Goal: Check status: Verify the current state of an ongoing process or item

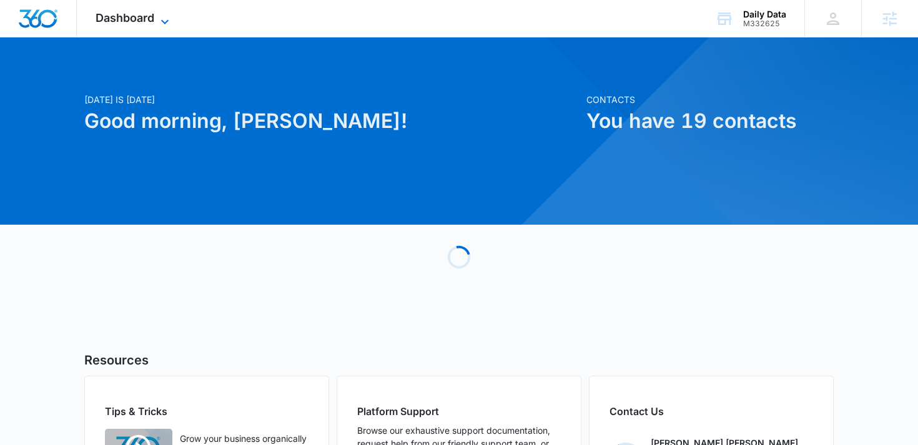
click at [142, 22] on span "Dashboard" at bounding box center [125, 17] width 59 height 13
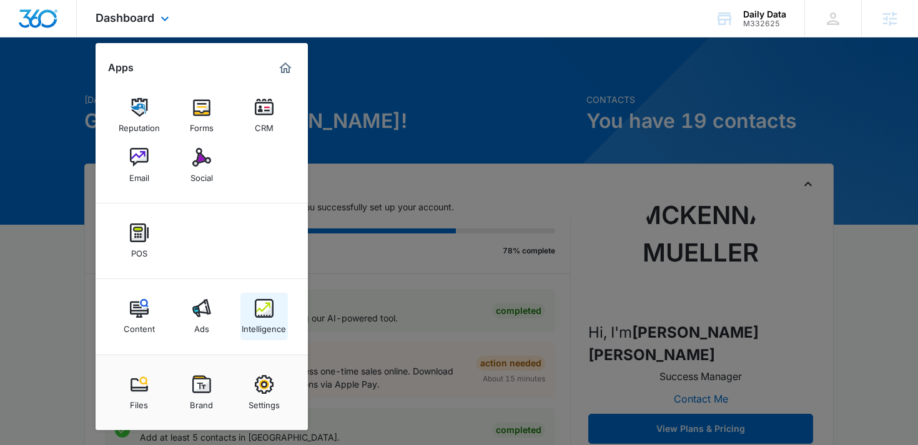
click at [256, 305] on img at bounding box center [264, 308] width 19 height 19
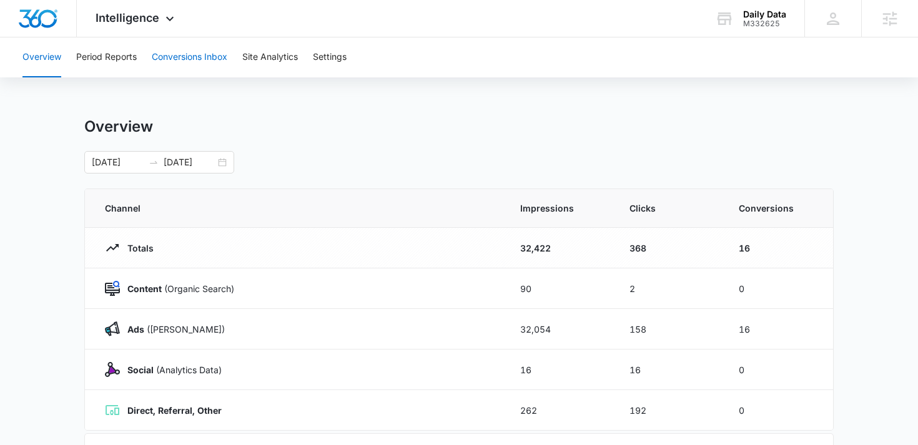
click at [199, 60] on button "Conversions Inbox" at bounding box center [190, 57] width 76 height 40
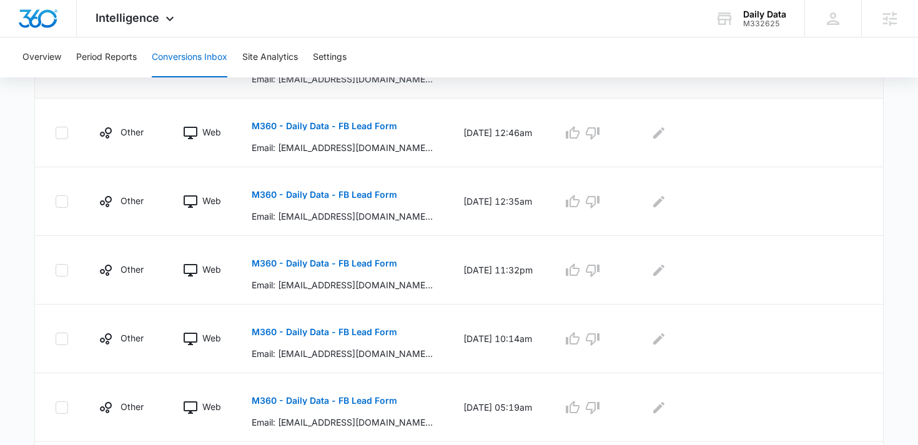
scroll to position [437, 0]
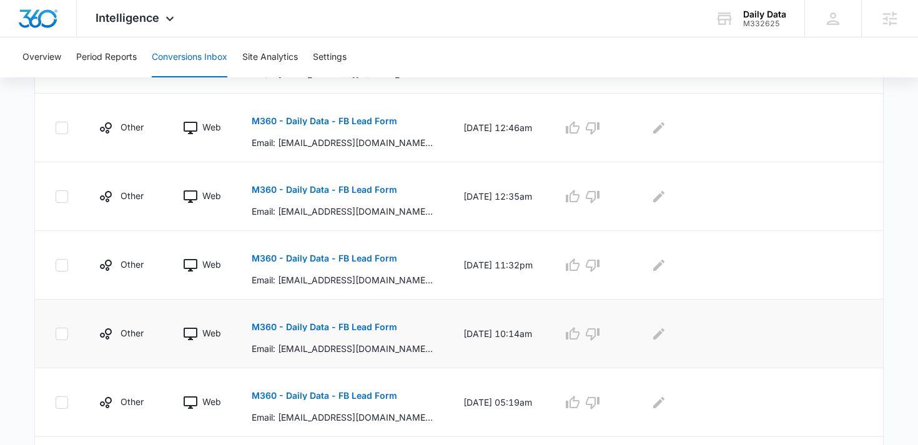
click at [375, 323] on p "M360 - Daily Data - FB Lead Form" at bounding box center [324, 327] width 145 height 9
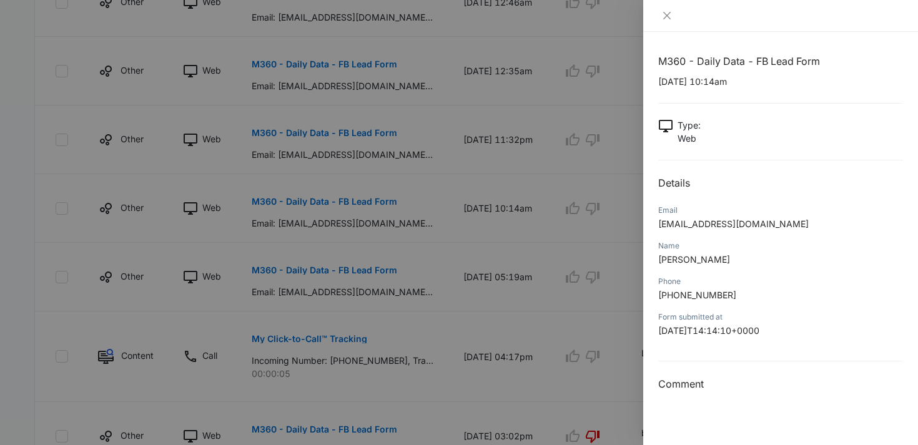
scroll to position [571, 0]
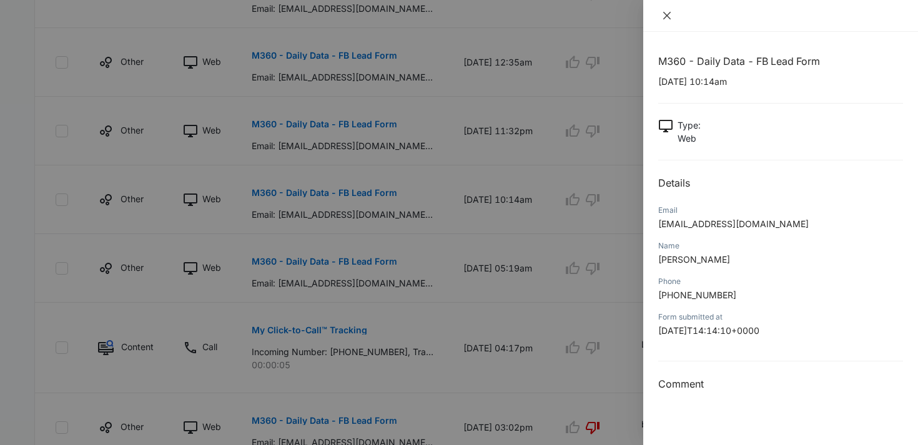
click at [666, 11] on icon "close" at bounding box center [667, 16] width 10 height 10
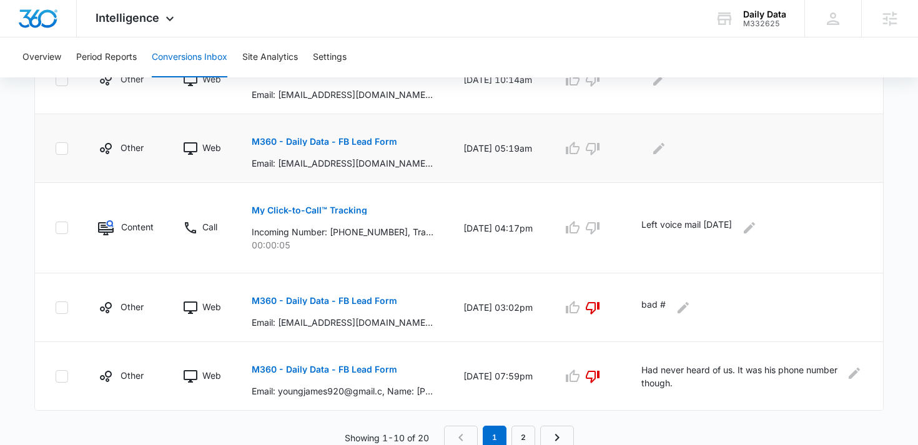
scroll to position [696, 0]
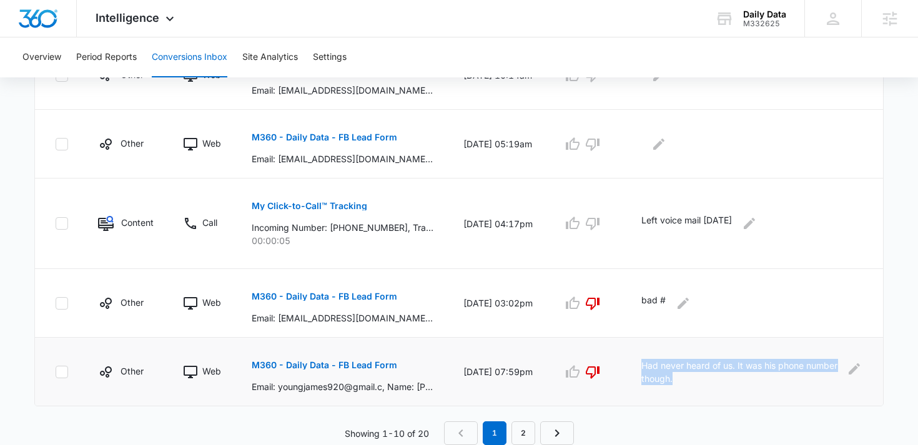
drag, startPoint x: 732, startPoint y: 378, endPoint x: 652, endPoint y: 362, distance: 81.7
click at [652, 361] on td "Had never heard of us. It was his phone number though." at bounding box center [754, 372] width 257 height 69
click at [652, 362] on td "Had never heard of us. It was his phone number though." at bounding box center [754, 372] width 257 height 69
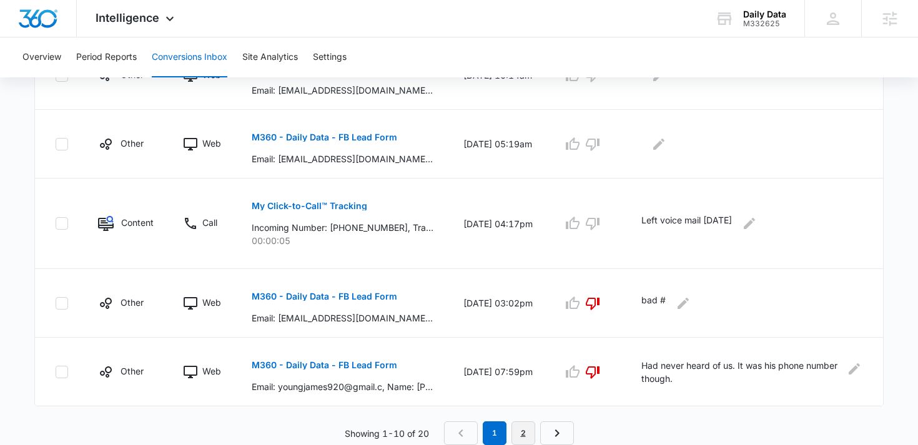
click at [523, 431] on link "2" at bounding box center [523, 434] width 24 height 24
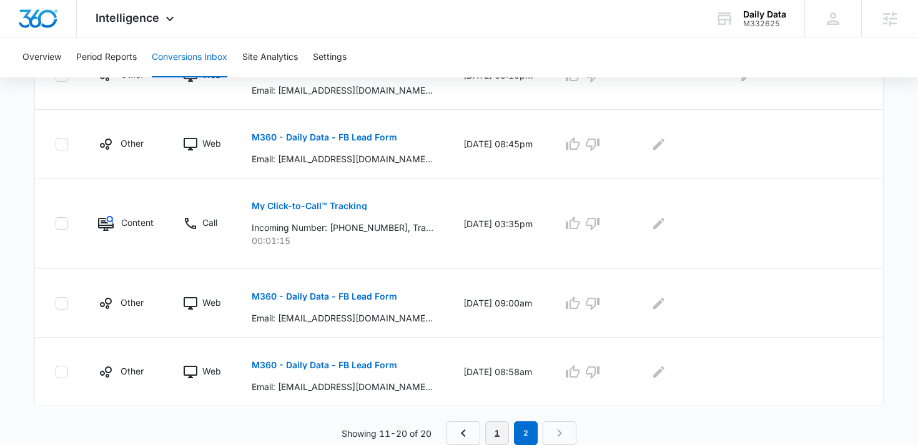
click at [499, 431] on link "1" at bounding box center [497, 434] width 24 height 24
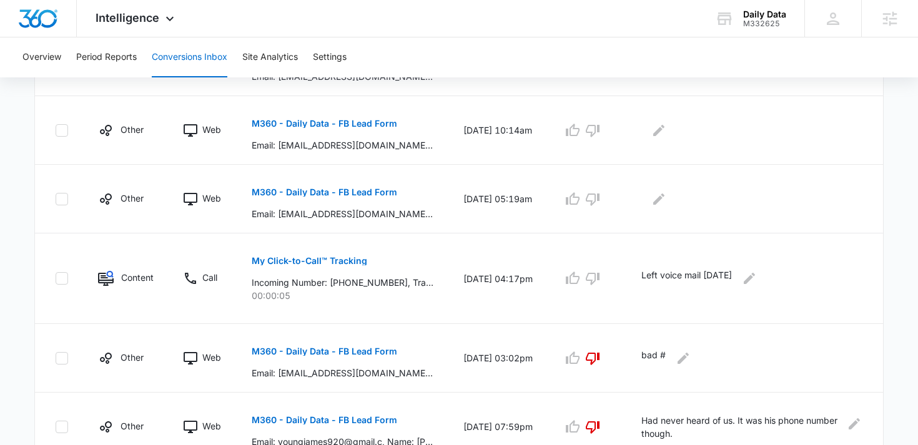
scroll to position [666, 0]
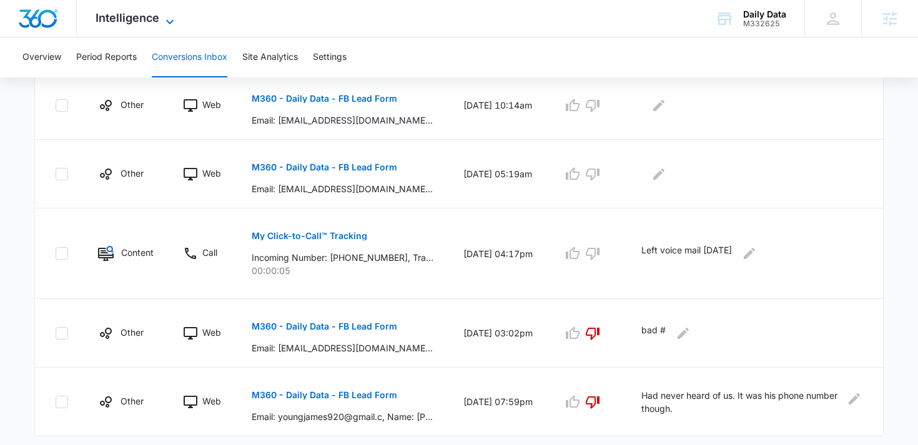
click at [133, 17] on span "Intelligence" at bounding box center [128, 17] width 64 height 13
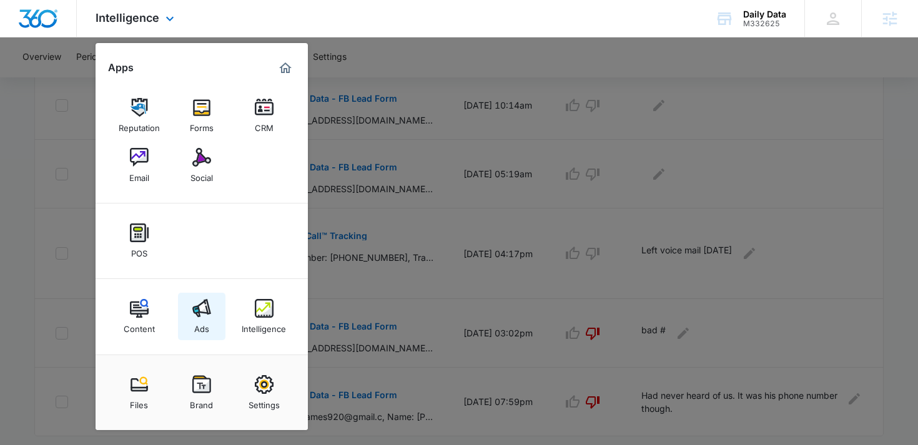
click at [190, 320] on link "Ads" at bounding box center [201, 316] width 47 height 47
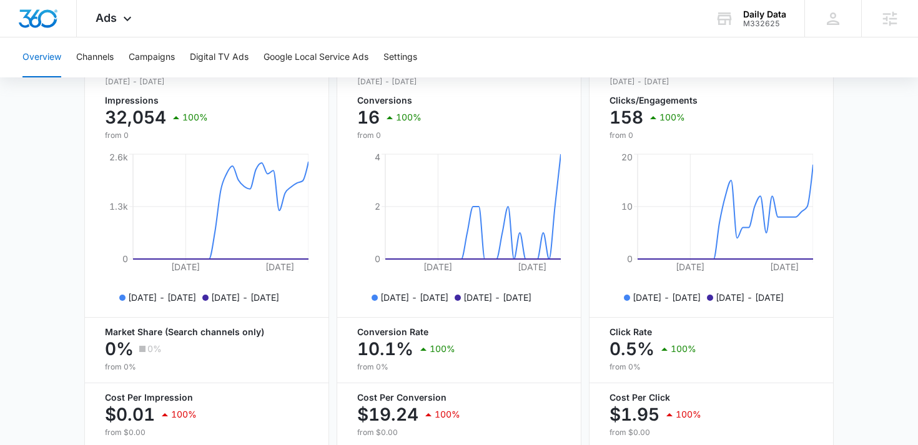
scroll to position [569, 0]
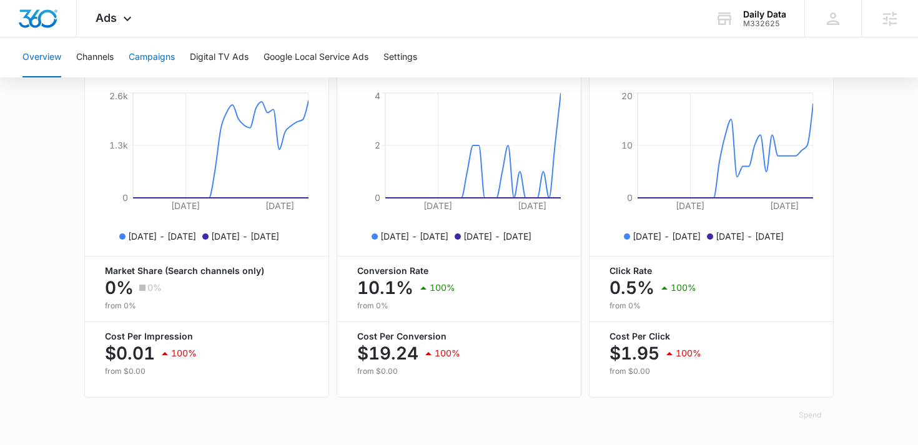
click at [150, 47] on button "Campaigns" at bounding box center [152, 57] width 46 height 40
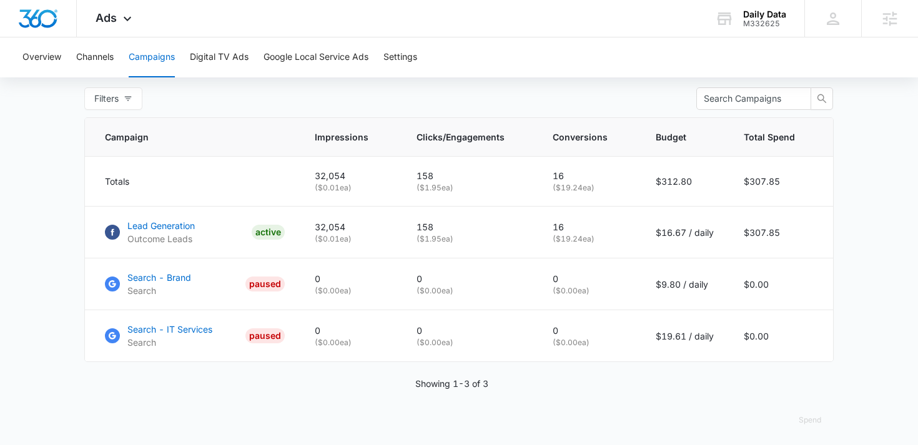
scroll to position [493, 0]
click at [191, 222] on p "Lead Generation" at bounding box center [160, 225] width 67 height 13
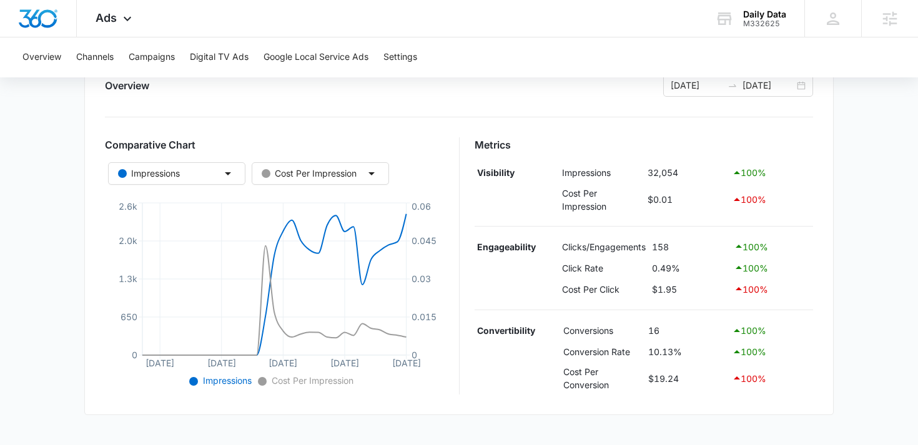
scroll to position [159, 0]
click at [257, 357] on icon "Aug 17 Aug 24 Aug 31 Sep 7 Sep 14 0 650 1.3k 2.0k 2.6k 0 0.015 0.03 0.045 0.06" at bounding box center [274, 296] width 339 height 190
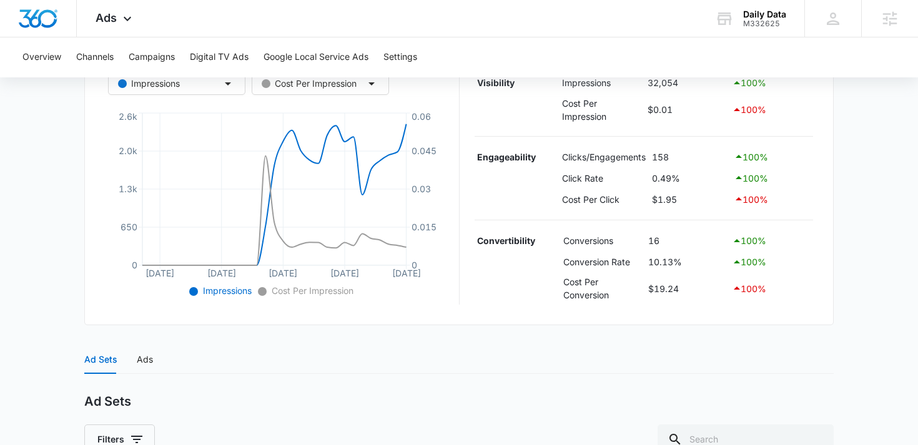
scroll to position [0, 0]
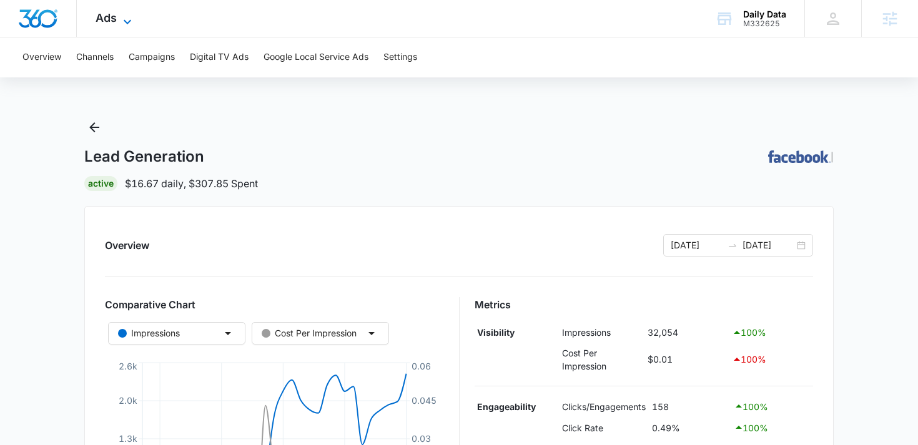
click at [102, 24] on span "Ads" at bounding box center [106, 17] width 21 height 13
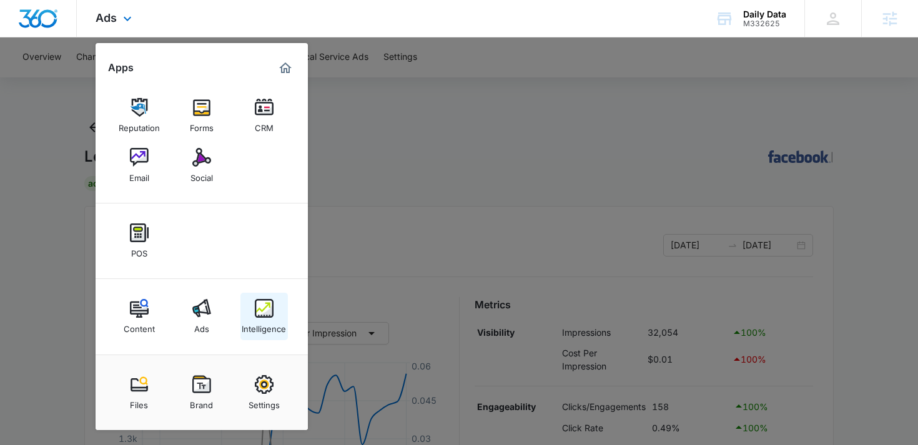
click at [249, 318] on div "Intelligence" at bounding box center [264, 326] width 44 height 16
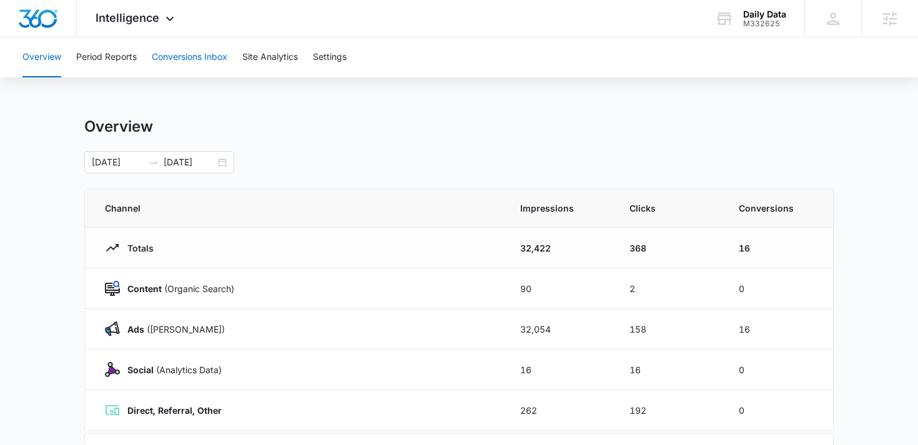
click at [175, 54] on button "Conversions Inbox" at bounding box center [190, 57] width 76 height 40
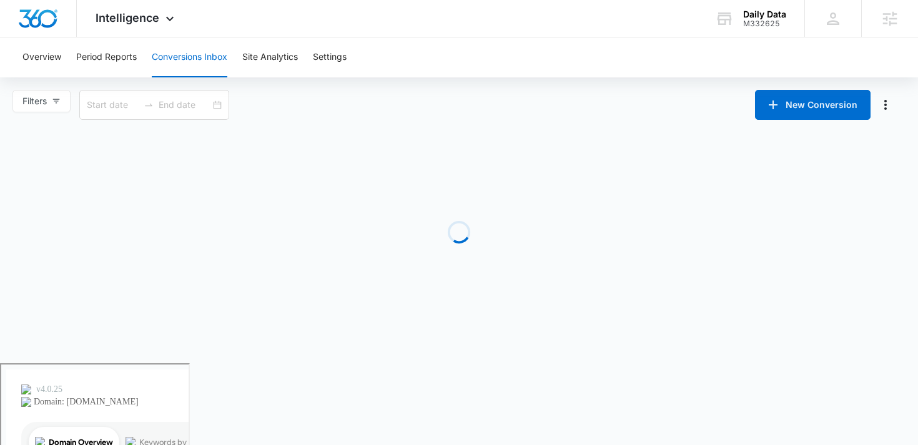
type input "[DATE]"
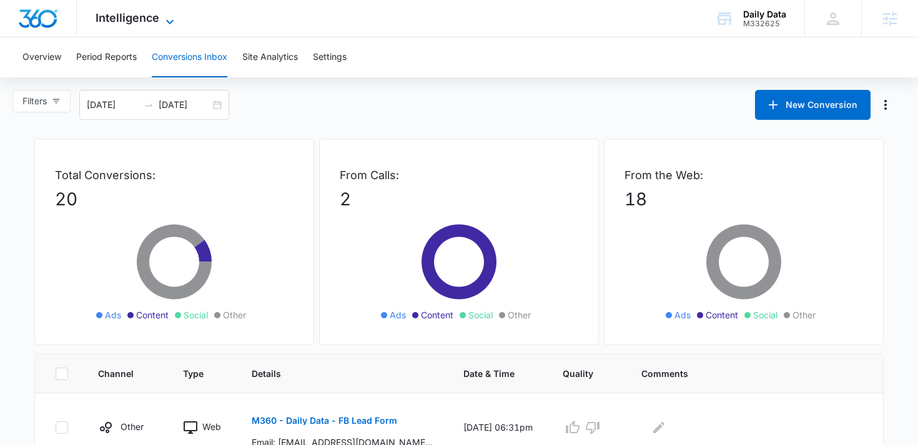
click at [133, 20] on span "Intelligence" at bounding box center [128, 17] width 64 height 13
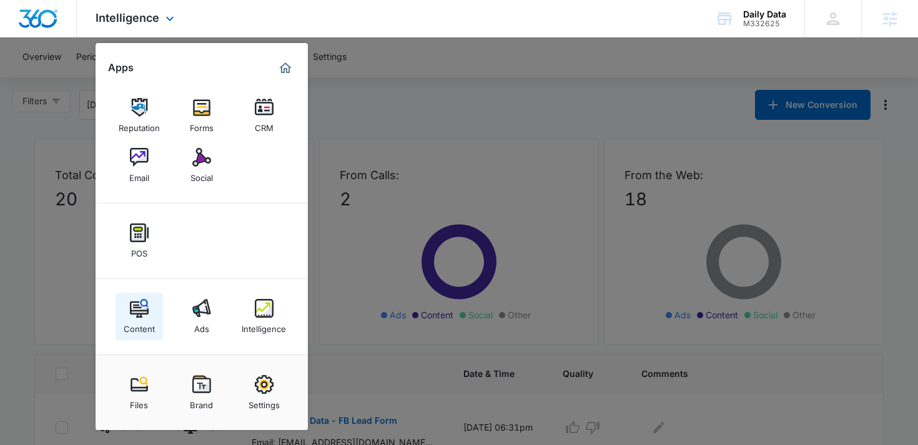
click at [137, 333] on div "Content" at bounding box center [139, 326] width 31 height 16
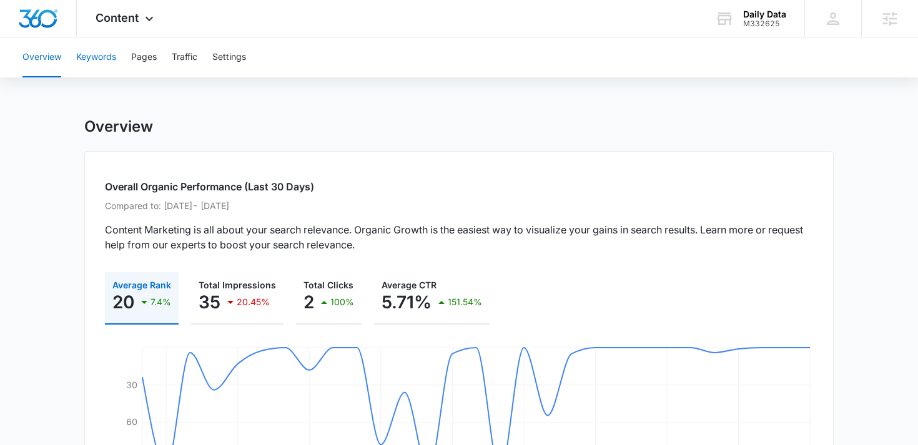
click at [96, 55] on button "Keywords" at bounding box center [96, 57] width 40 height 40
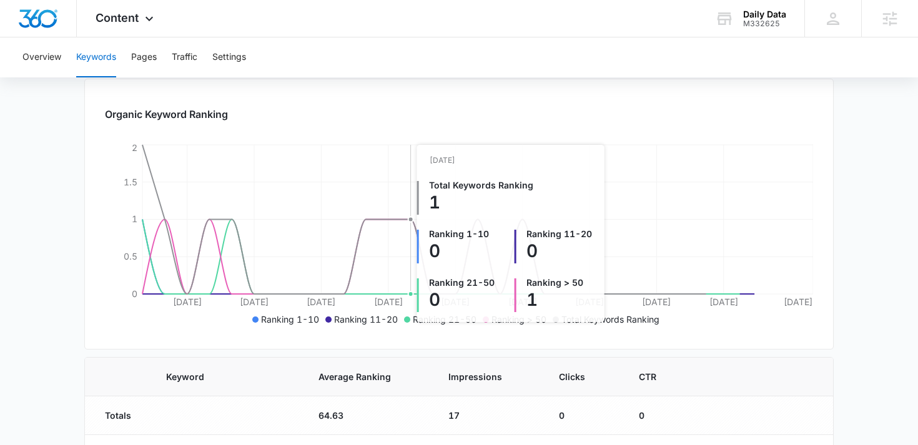
scroll to position [194, 0]
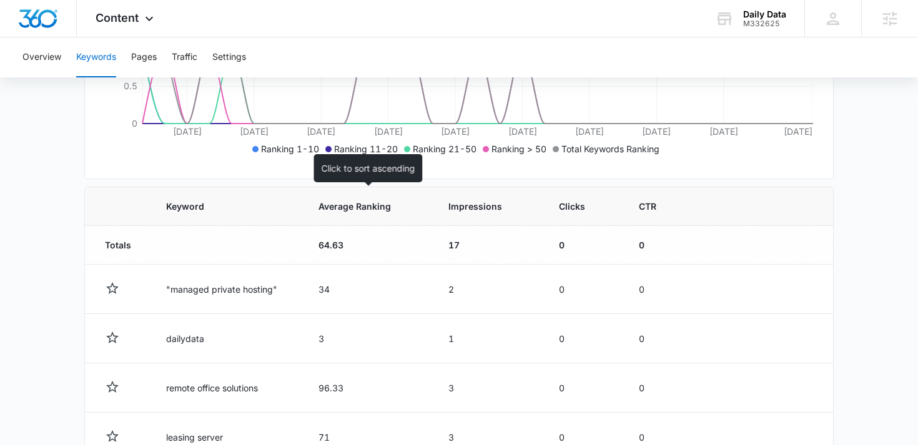
click at [352, 210] on span "Average Ranking" at bounding box center [359, 206] width 82 height 13
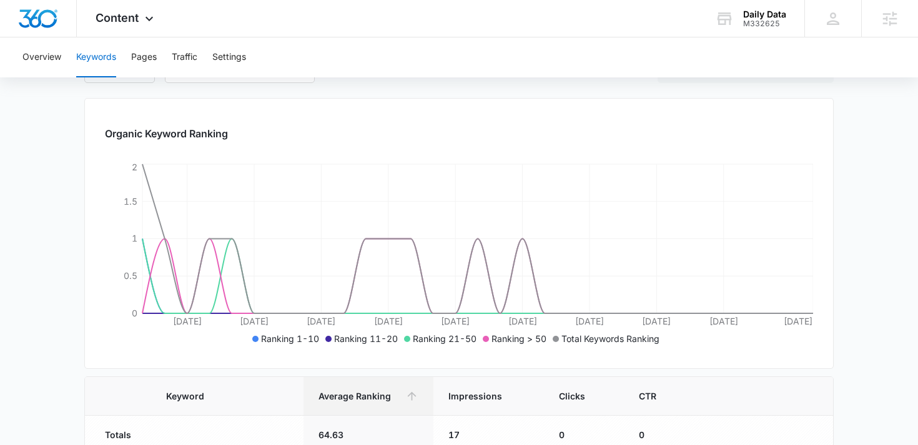
scroll to position [35, 0]
